Goal: Task Accomplishment & Management: Use online tool/utility

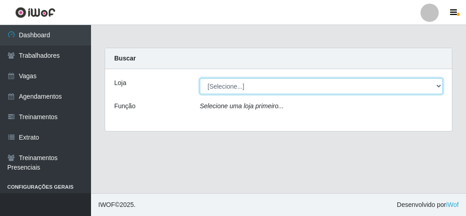
click at [215, 84] on select "[Selecione...] Rede Econômico - Malvinas Rede Econômico - Prata" at bounding box center [321, 86] width 243 height 16
select select "194"
click at [200, 78] on select "[Selecione...] Rede Econômico - Malvinas Rede Econômico - Prata" at bounding box center [321, 86] width 243 height 16
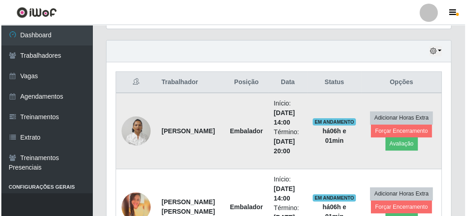
scroll to position [452, 0]
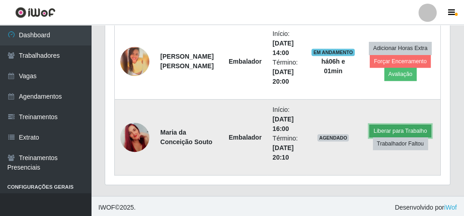
click at [405, 129] on button "Liberar para Trabalho" at bounding box center [399, 131] width 61 height 13
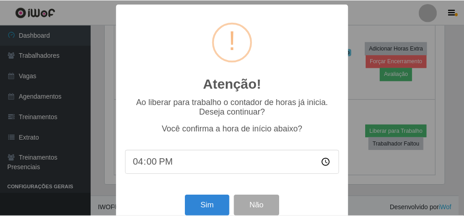
scroll to position [188, 341]
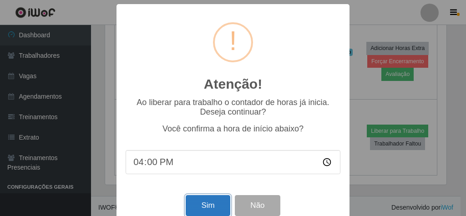
click at [193, 202] on button "Sim" at bounding box center [208, 205] width 44 height 21
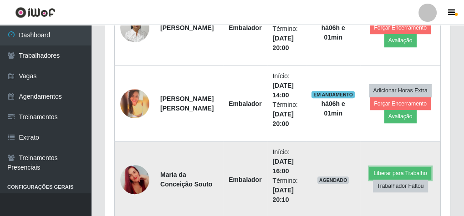
scroll to position [342, 0]
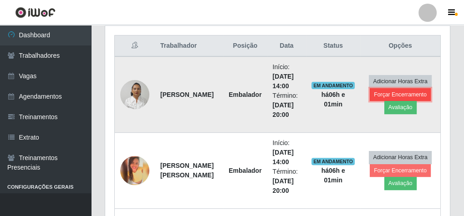
click at [404, 92] on button "Forçar Encerramento" at bounding box center [400, 94] width 61 height 13
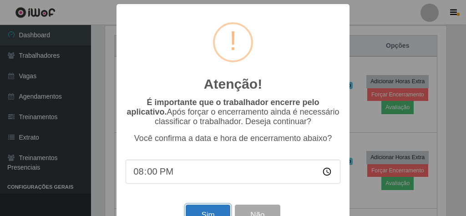
click at [188, 210] on button "Sim" at bounding box center [208, 215] width 44 height 21
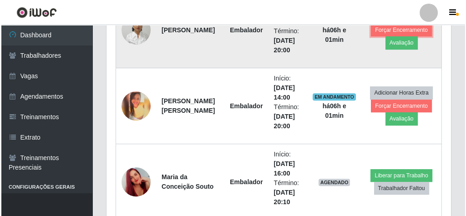
scroll to position [415, 0]
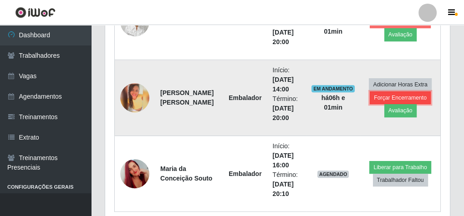
click at [388, 92] on button "Forçar Encerramento" at bounding box center [400, 98] width 61 height 13
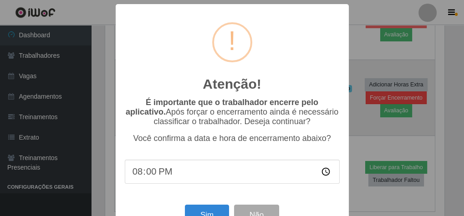
scroll to position [188, 341]
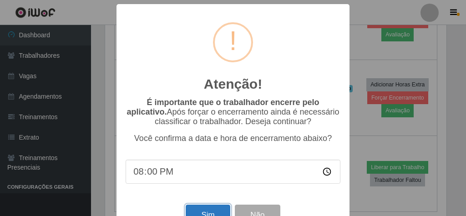
click at [194, 211] on button "Sim" at bounding box center [208, 215] width 44 height 21
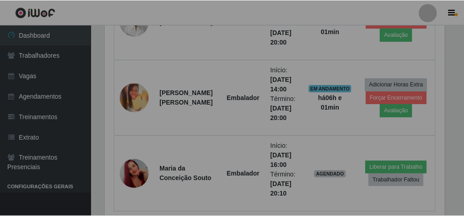
scroll to position [188, 345]
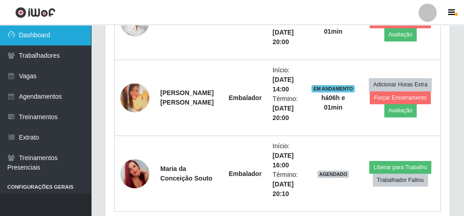
click at [41, 35] on link "Dashboard" at bounding box center [45, 35] width 91 height 20
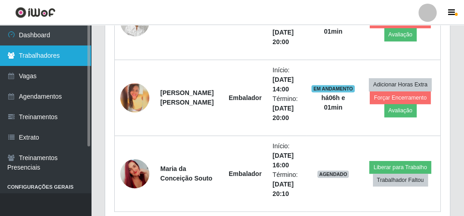
click at [42, 51] on link "Trabalhadores" at bounding box center [45, 56] width 91 height 20
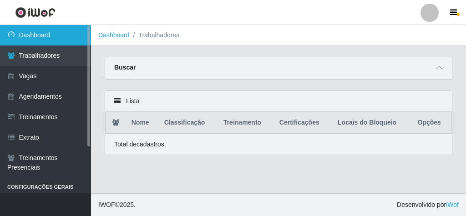
click at [43, 36] on link "Dashboard" at bounding box center [45, 35] width 91 height 20
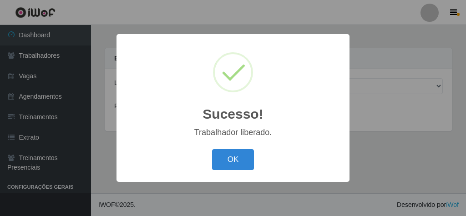
click at [224, 82] on div at bounding box center [233, 72] width 40 height 40
click at [239, 168] on button "OK" at bounding box center [233, 159] width 42 height 21
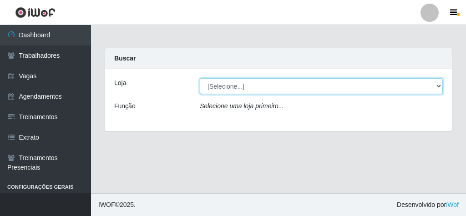
click at [244, 86] on select "[Selecione...] Rede Econômico - Malvinas Rede Econômico - Prata" at bounding box center [321, 86] width 243 height 16
select select "194"
click at [200, 78] on select "[Selecione...] Rede Econômico - Malvinas Rede Econômico - Prata" at bounding box center [321, 86] width 243 height 16
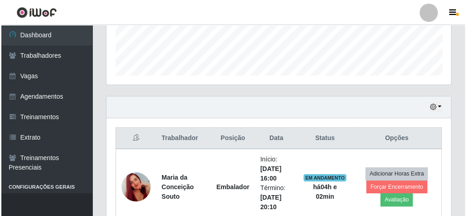
scroll to position [300, 0]
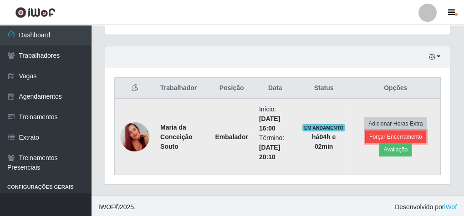
click at [402, 132] on button "Forçar Encerramento" at bounding box center [395, 137] width 61 height 13
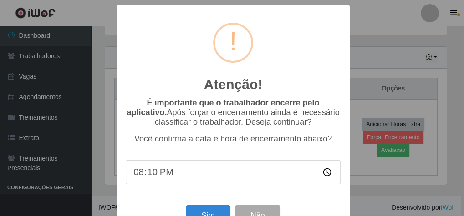
scroll to position [188, 341]
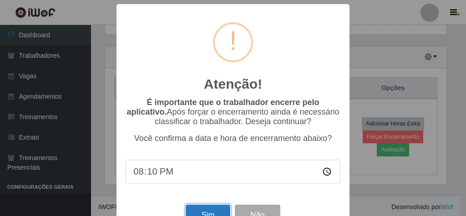
click at [204, 211] on button "Sim" at bounding box center [208, 215] width 44 height 21
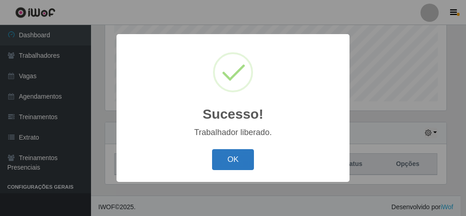
click at [225, 154] on button "OK" at bounding box center [233, 159] width 42 height 21
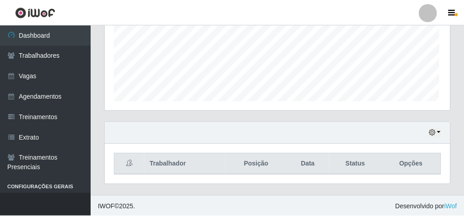
scroll to position [0, 0]
